Goal: Task Accomplishment & Management: Manage account settings

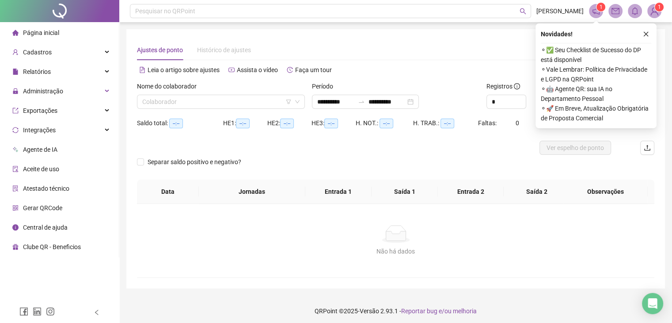
click at [59, 36] on li "Página inicial" at bounding box center [59, 33] width 115 height 18
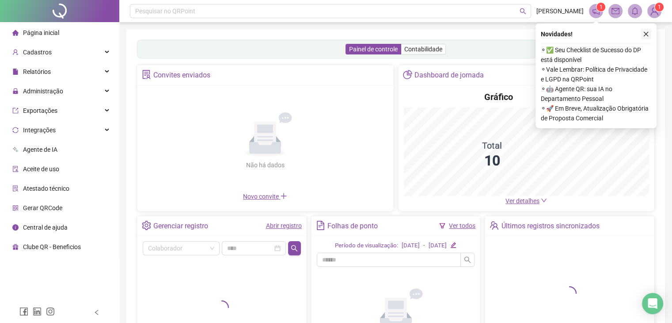
click at [647, 34] on icon "close" at bounding box center [646, 34] width 6 height 6
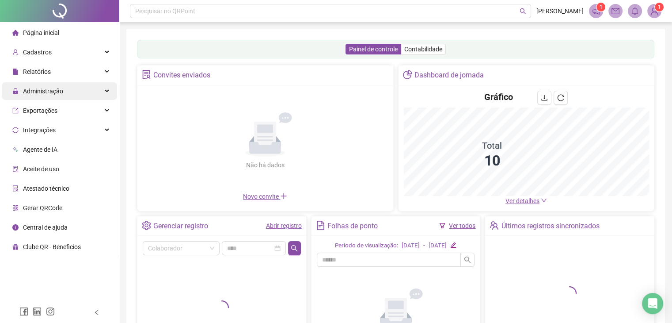
click at [67, 83] on div "Administração" at bounding box center [59, 91] width 115 height 18
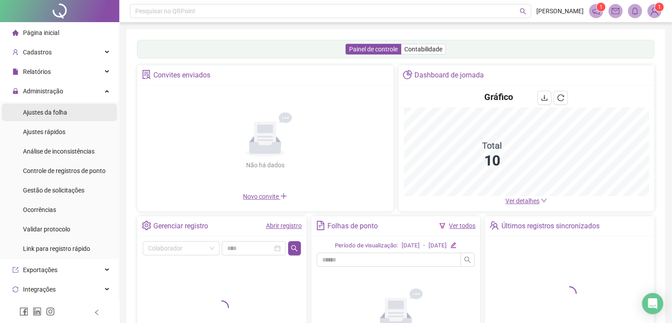
click at [81, 112] on li "Ajustes da folha" at bounding box center [59, 112] width 115 height 18
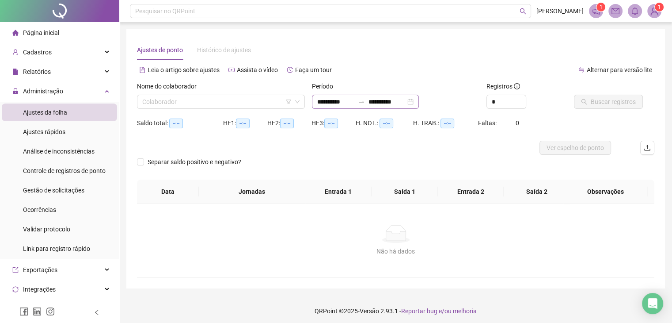
type input "**********"
click at [231, 96] on input "search" at bounding box center [216, 101] width 149 height 13
click at [215, 100] on input "search" at bounding box center [216, 101] width 149 height 13
click at [210, 104] on input "search" at bounding box center [216, 101] width 149 height 13
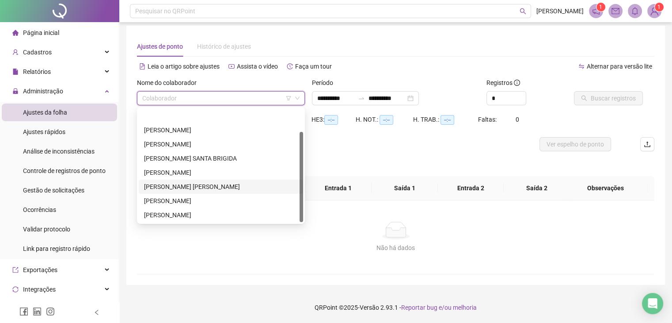
scroll to position [28, 0]
click at [189, 203] on div "[PERSON_NAME] DA PAIXÃO" at bounding box center [221, 201] width 154 height 10
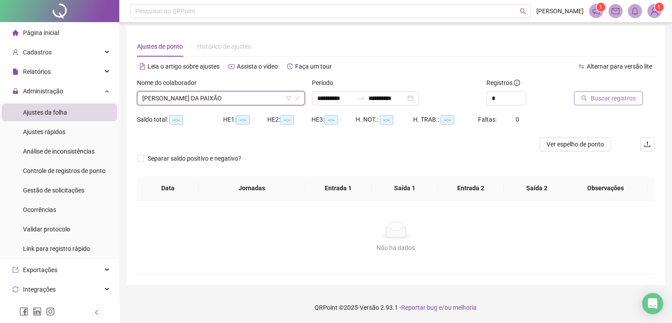
click at [609, 99] on span "Buscar registros" at bounding box center [613, 98] width 45 height 10
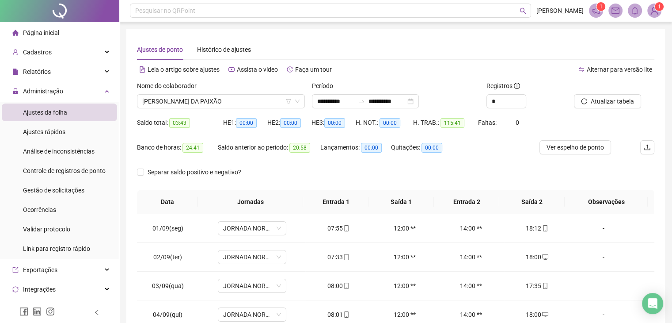
scroll to position [0, 0]
click at [399, 107] on div "**********" at bounding box center [365, 102] width 107 height 14
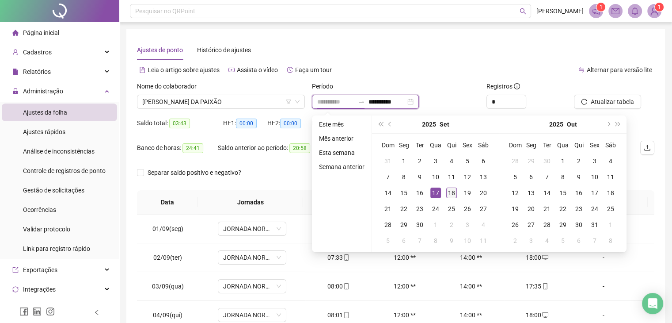
type input "**********"
click at [451, 193] on div "18" at bounding box center [451, 192] width 11 height 11
type input "**********"
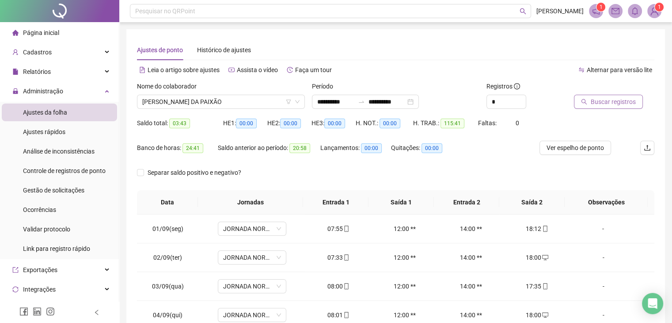
click at [599, 100] on span "Buscar registros" at bounding box center [613, 102] width 45 height 10
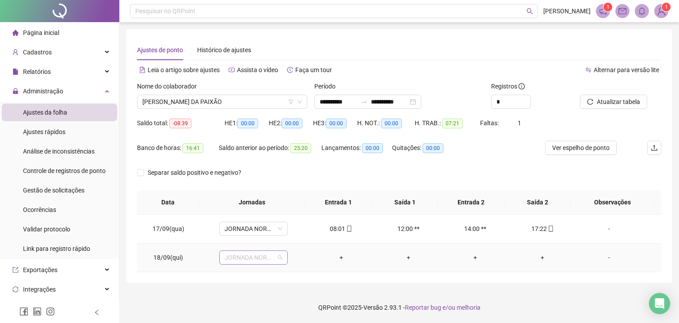
click at [262, 261] on span "JORNADA NORMAL" at bounding box center [253, 257] width 58 height 13
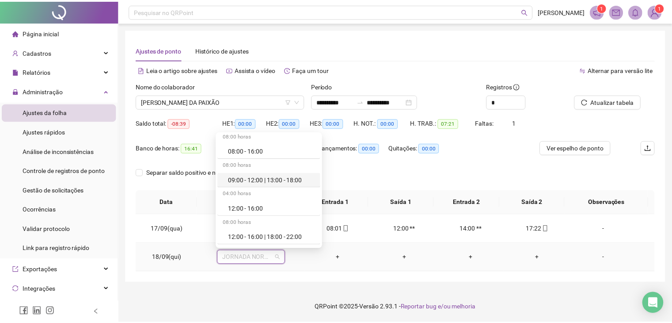
scroll to position [177, 0]
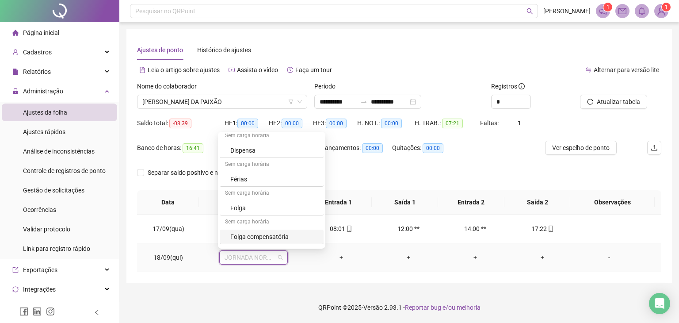
click at [269, 229] on div "Folga compensatória" at bounding box center [272, 236] width 104 height 15
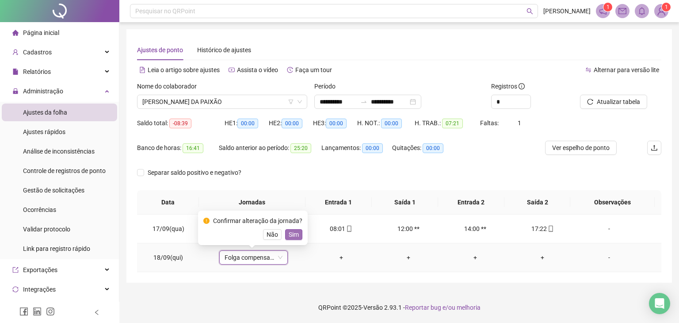
click at [291, 232] on span "Sim" at bounding box center [294, 234] width 10 height 10
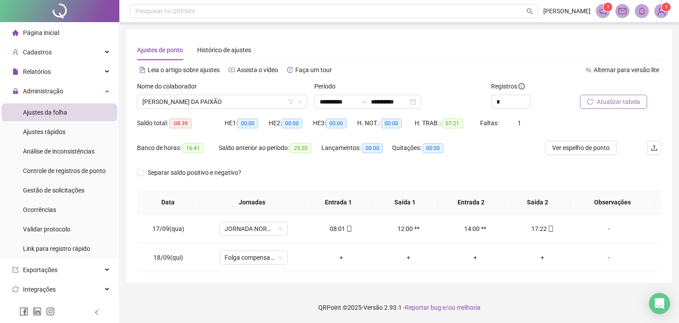
click at [593, 105] on button "Atualizar tabela" at bounding box center [613, 102] width 67 height 14
click at [64, 34] on li "Página inicial" at bounding box center [59, 33] width 115 height 18
